Goal: Find specific page/section

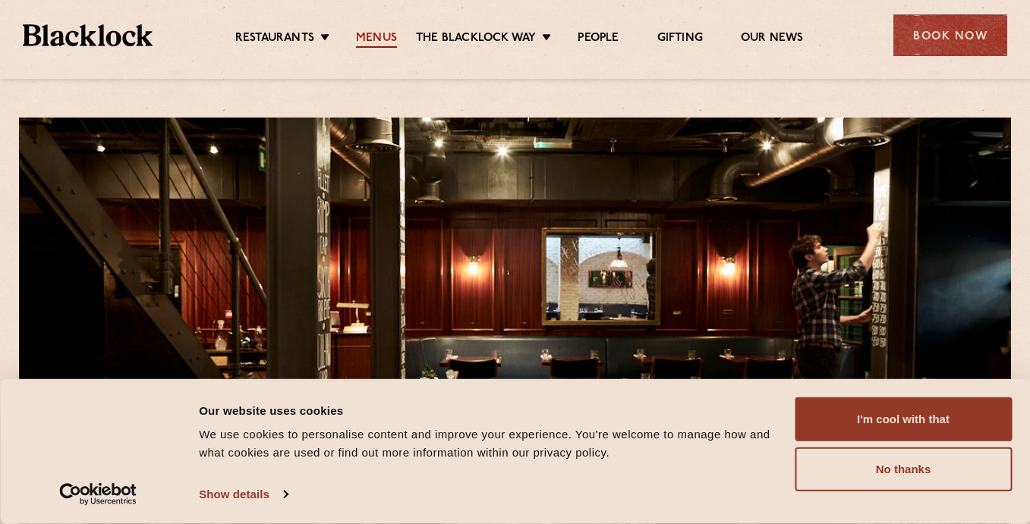
click at [370, 42] on link "Menus" at bounding box center [376, 39] width 41 height 17
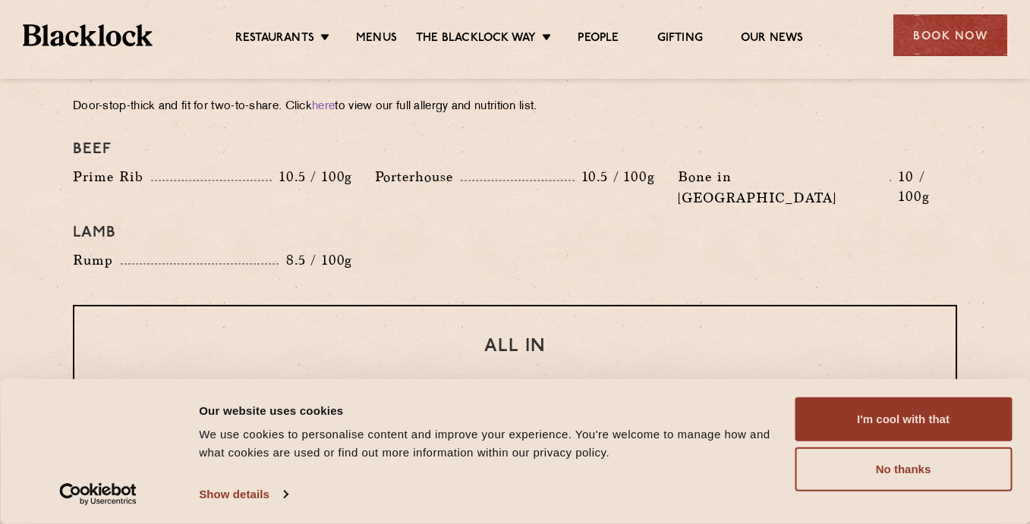
scroll to position [1732, 0]
